Goal: Complete application form

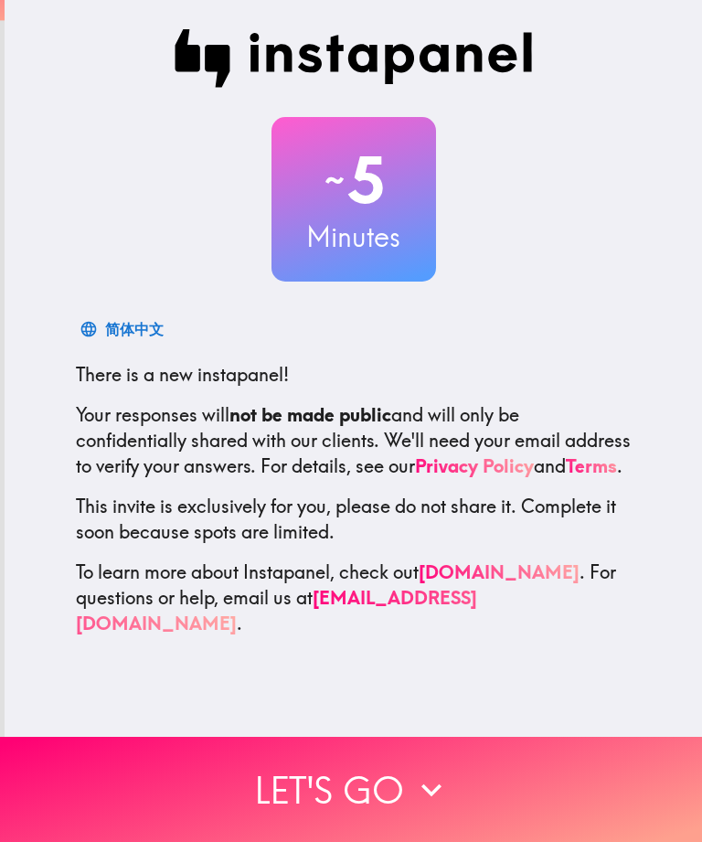
click at [393, 788] on button "Let's go" at bounding box center [351, 789] width 702 height 105
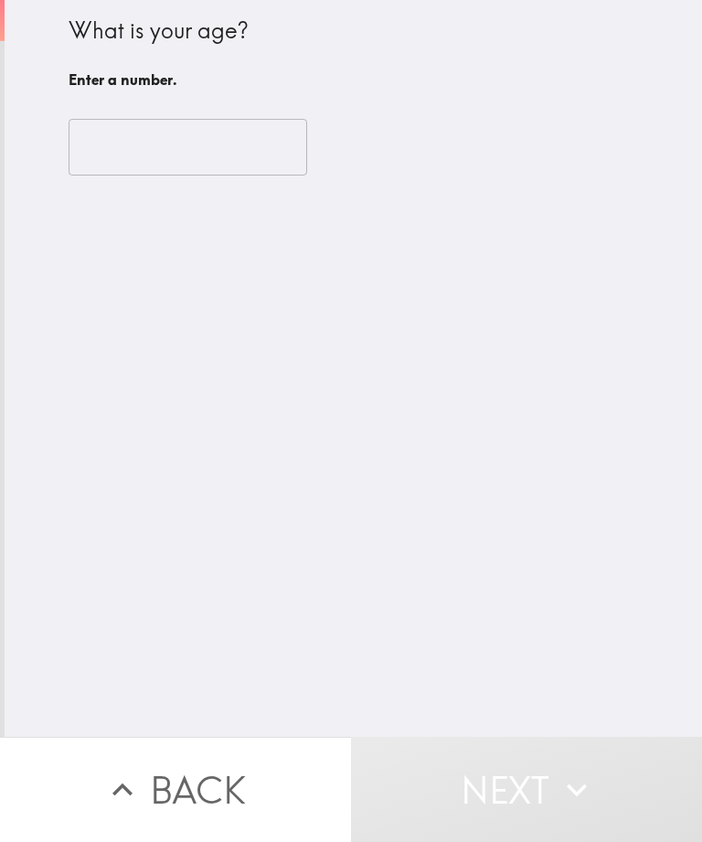
click at [170, 158] on input "number" at bounding box center [188, 147] width 239 height 57
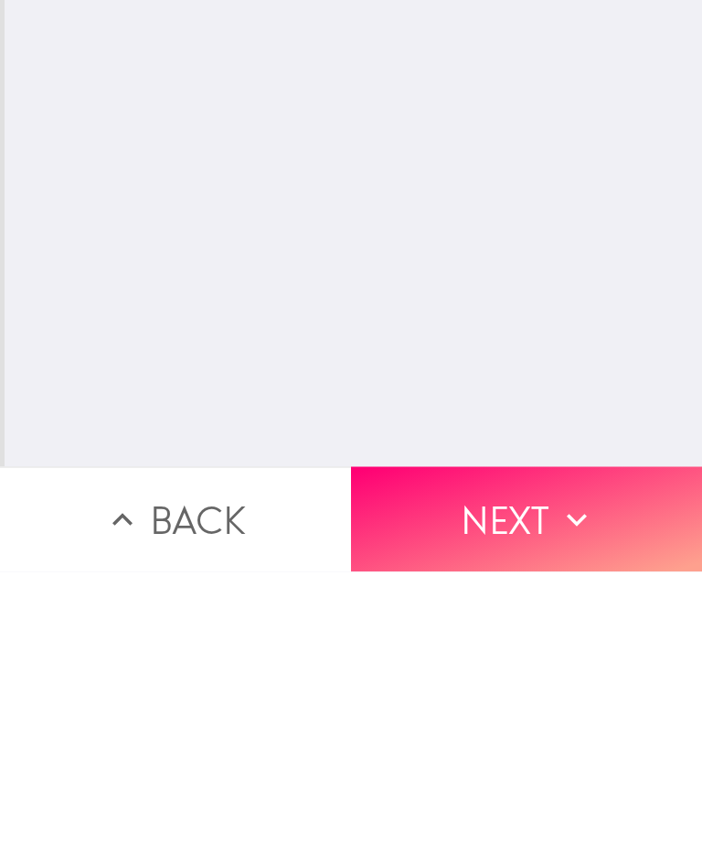
type input "49"
click at [497, 737] on button "Next" at bounding box center [526, 789] width 351 height 105
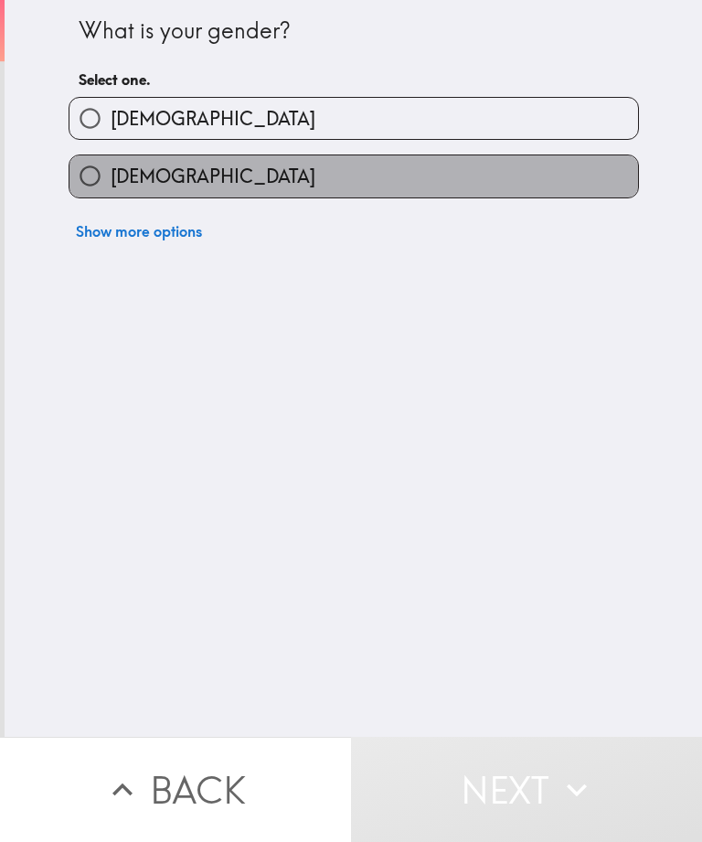
click at [326, 168] on label "[DEMOGRAPHIC_DATA]" at bounding box center [354, 175] width 569 height 41
click at [111, 168] on input "[DEMOGRAPHIC_DATA]" at bounding box center [90, 175] width 41 height 41
radio input "true"
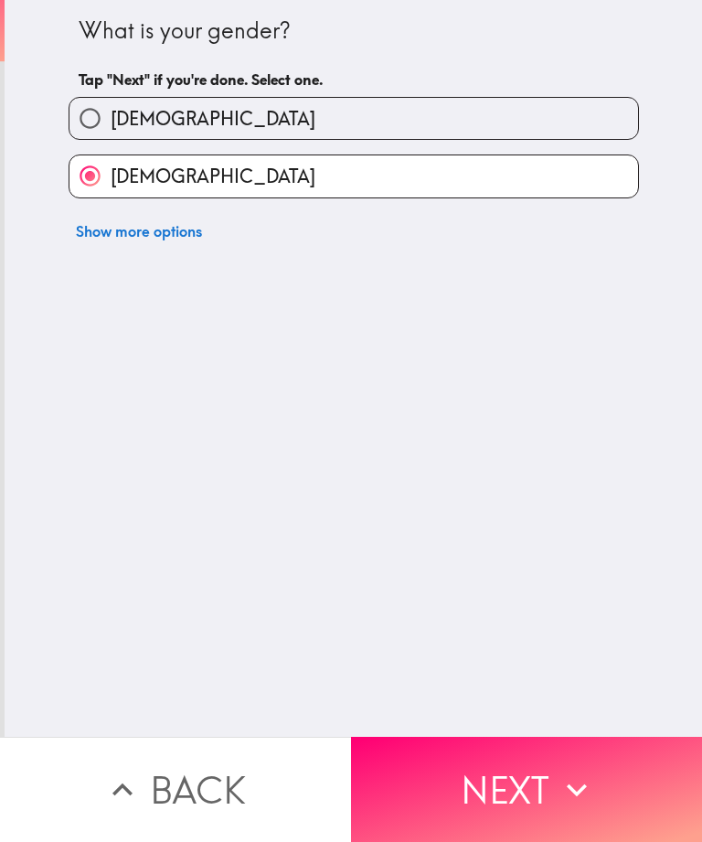
click at [516, 772] on button "Next" at bounding box center [526, 789] width 351 height 105
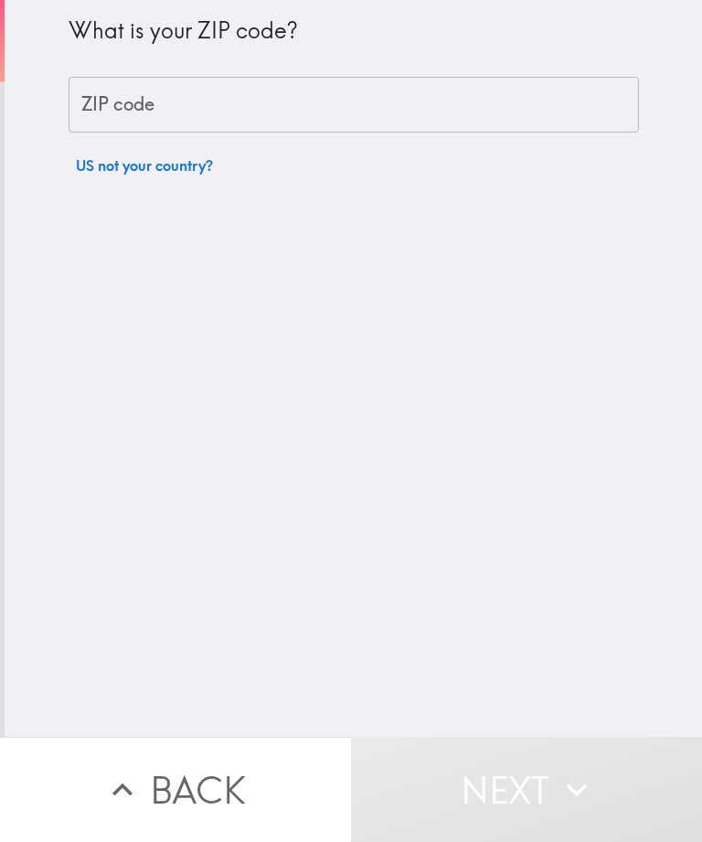
click at [329, 106] on input "ZIP code" at bounding box center [354, 105] width 571 height 57
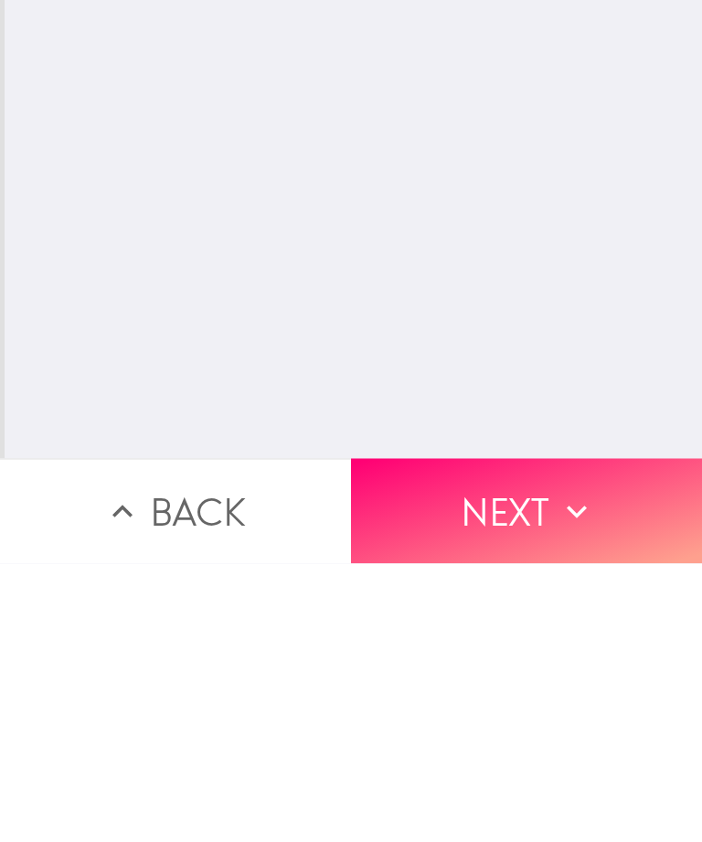
type input "83642"
click at [534, 737] on button "Next" at bounding box center [526, 789] width 351 height 105
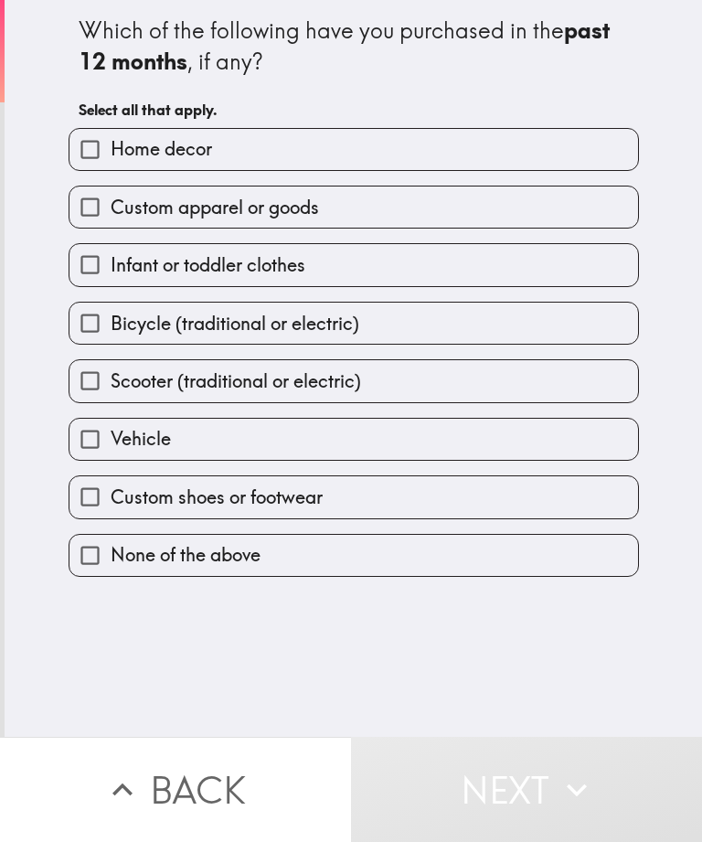
click at [402, 432] on label "Vehicle" at bounding box center [354, 439] width 569 height 41
click at [111, 432] on input "Vehicle" at bounding box center [90, 439] width 41 height 41
checkbox input "true"
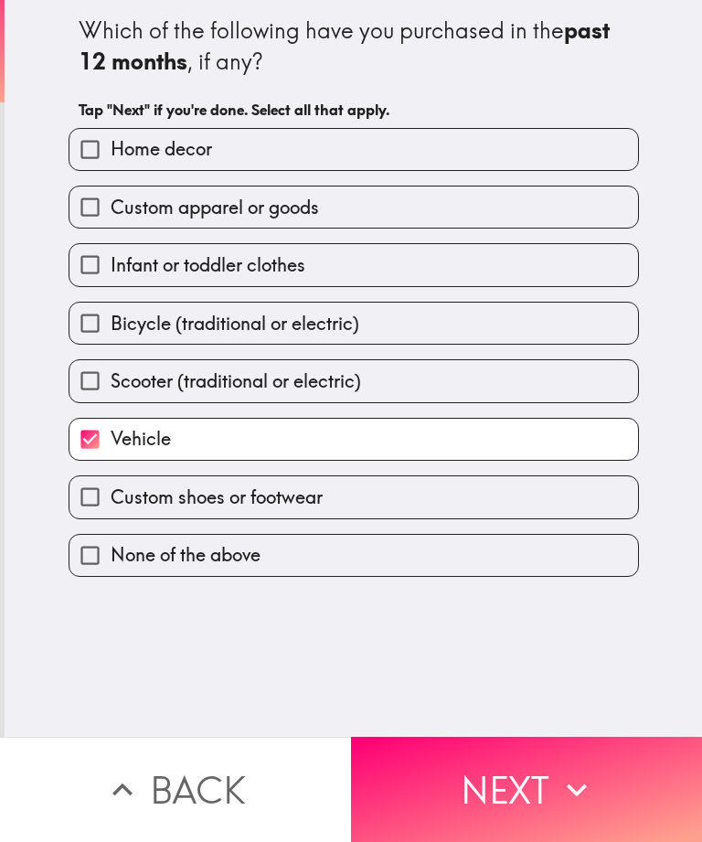
click at [454, 207] on label "Custom apparel or goods" at bounding box center [354, 207] width 569 height 41
click at [111, 207] on input "Custom apparel or goods" at bounding box center [90, 207] width 41 height 41
checkbox input "true"
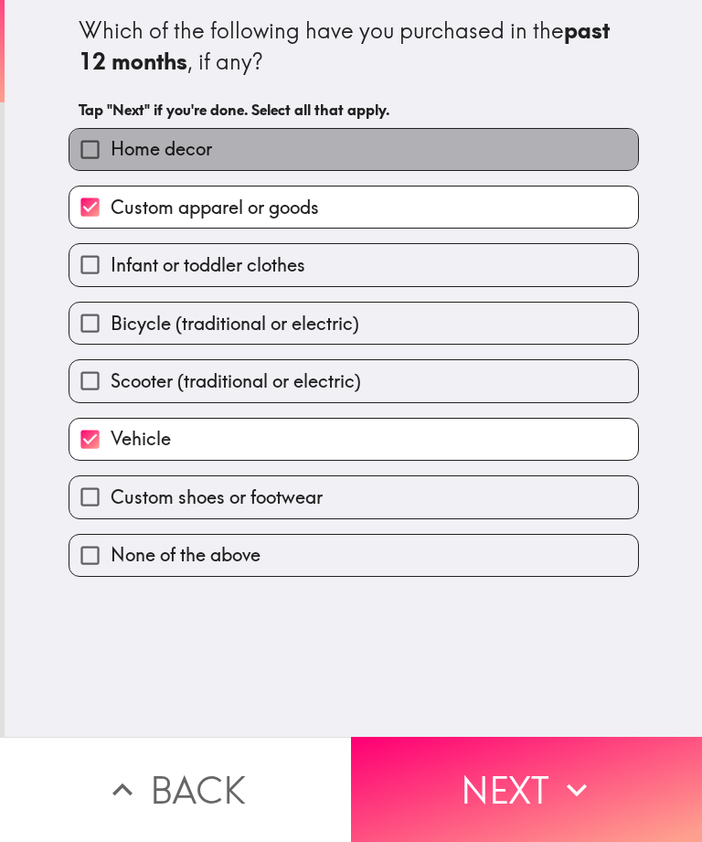
click at [493, 146] on label "Home decor" at bounding box center [354, 149] width 569 height 41
click at [111, 146] on input "Home decor" at bounding box center [90, 149] width 41 height 41
checkbox input "true"
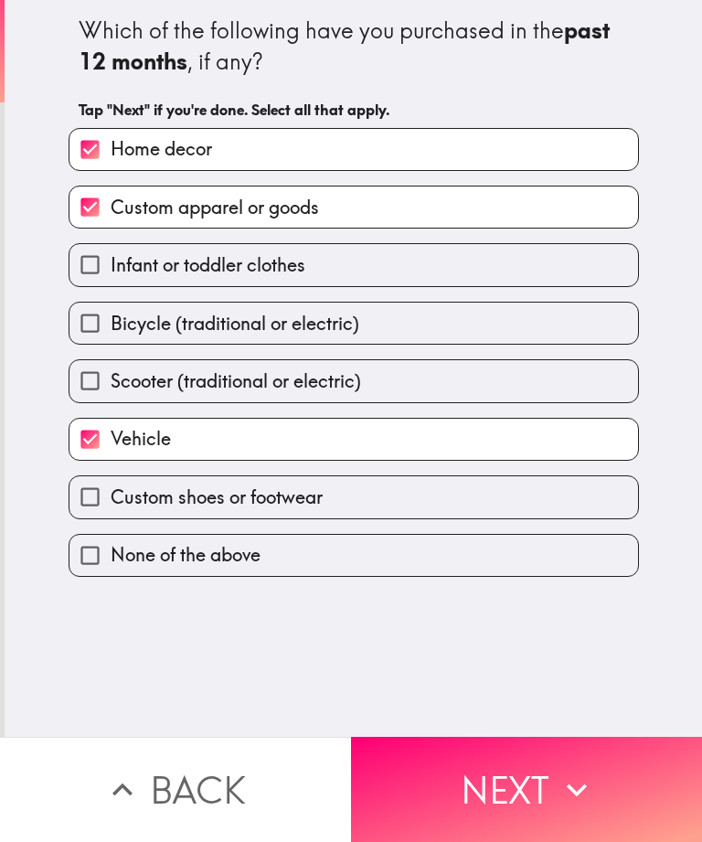
click at [452, 219] on label "Custom apparel or goods" at bounding box center [354, 207] width 569 height 41
click at [111, 219] on input "Custom apparel or goods" at bounding box center [90, 207] width 41 height 41
checkbox input "false"
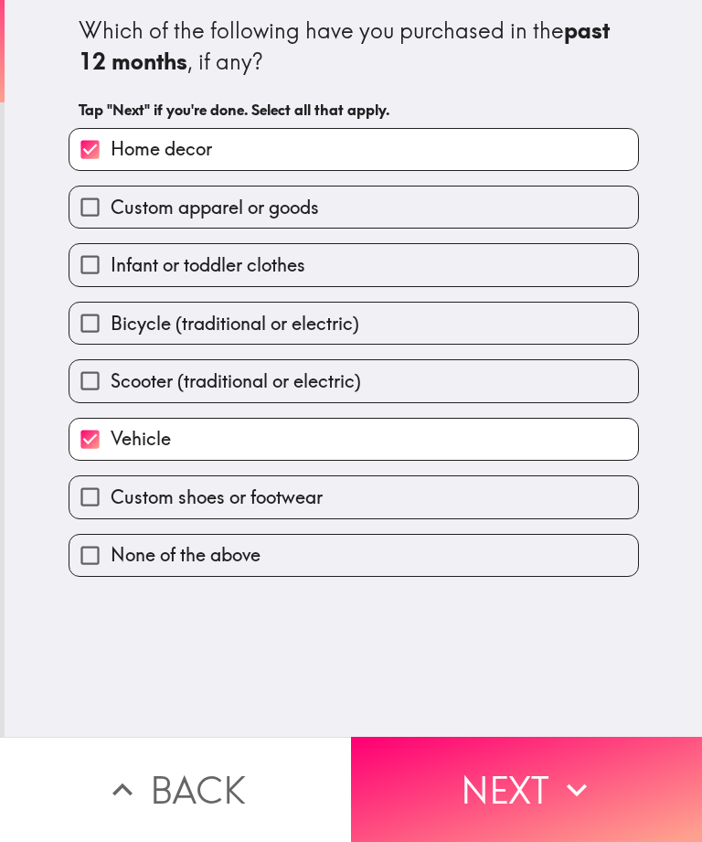
click at [488, 792] on button "Next" at bounding box center [526, 789] width 351 height 105
